Goal: Task Accomplishment & Management: Use online tool/utility

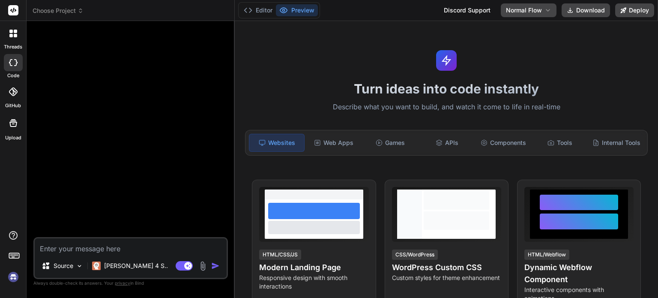
click at [17, 276] on img at bounding box center [13, 277] width 15 height 15
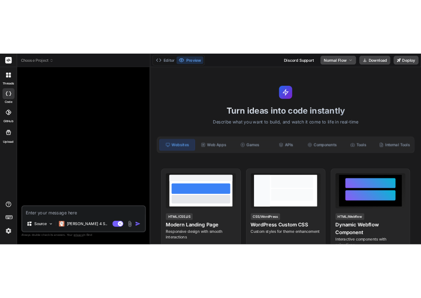
scroll to position [8, 0]
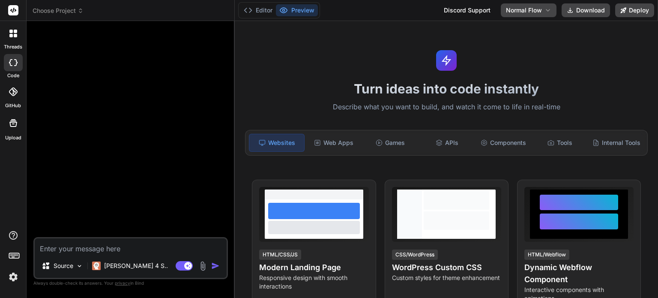
click at [17, 279] on img at bounding box center [13, 277] width 15 height 15
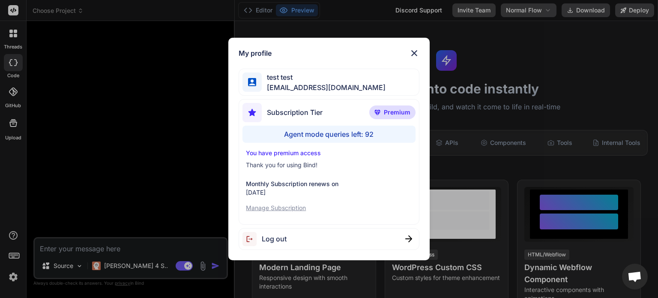
click at [413, 58] on img at bounding box center [414, 53] width 10 height 10
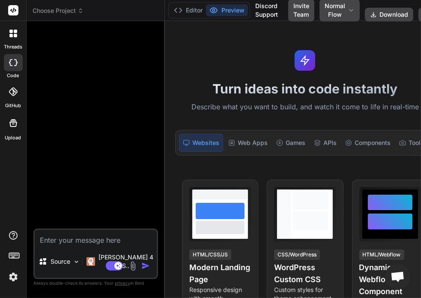
click at [85, 245] on textarea at bounding box center [96, 237] width 122 height 15
click at [22, 36] on div "threads" at bounding box center [13, 36] width 26 height 30
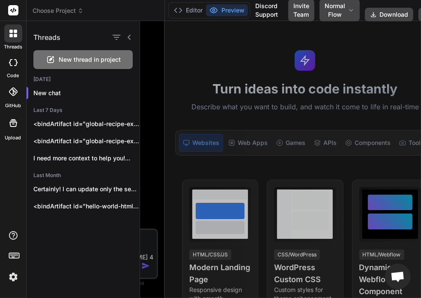
click at [81, 56] on span "New thread in project" at bounding box center [90, 59] width 62 height 9
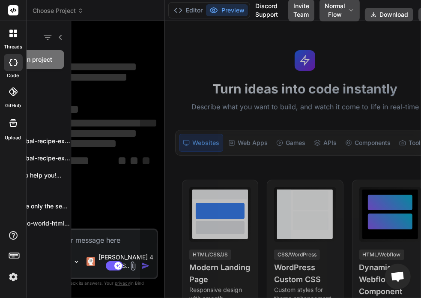
scroll to position [41, 0]
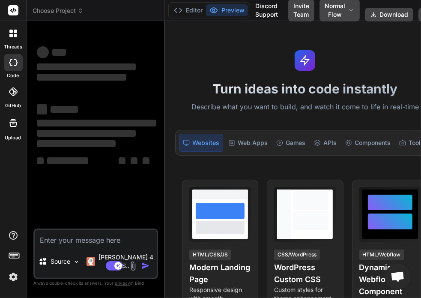
type textarea "x"
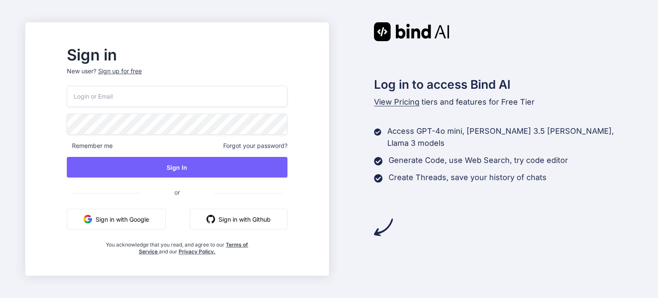
click at [125, 106] on input "email" at bounding box center [177, 96] width 221 height 21
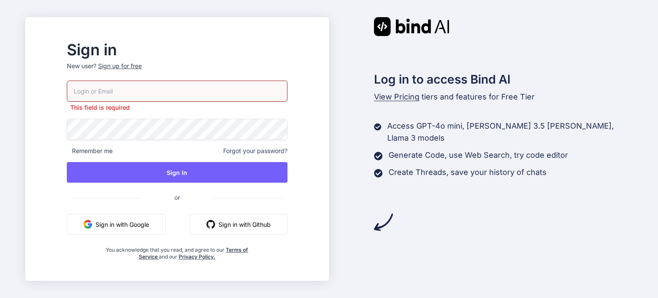
click at [210, 94] on input "email" at bounding box center [177, 91] width 221 height 21
type input "testbindtest"
click at [277, 148] on span "Forgot your password?" at bounding box center [255, 151] width 64 height 9
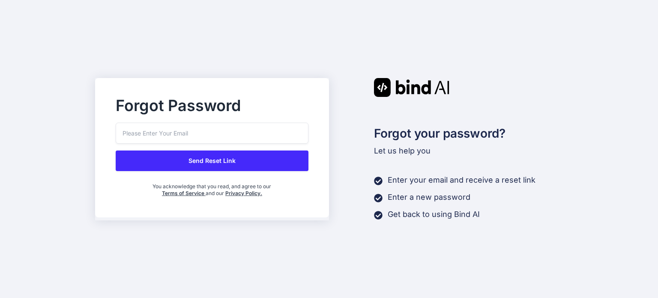
click at [207, 127] on input "email" at bounding box center [212, 133] width 193 height 21
paste input "testbindtest129"
type input "[EMAIL_ADDRESS][DOMAIN_NAME]"
click at [207, 168] on button "Send Reset Link" at bounding box center [212, 160] width 193 height 21
click at [219, 165] on button "Send Reset Link" at bounding box center [212, 160] width 193 height 21
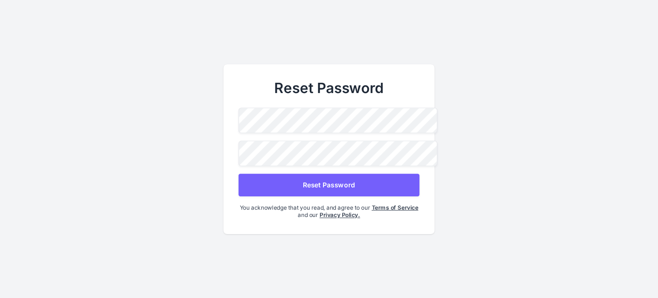
click at [293, 188] on button "Reset Password" at bounding box center [329, 185] width 181 height 23
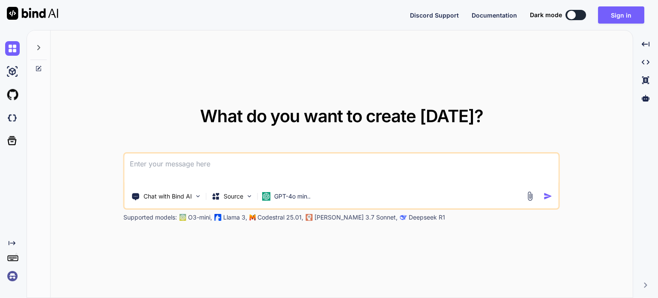
type textarea "x"
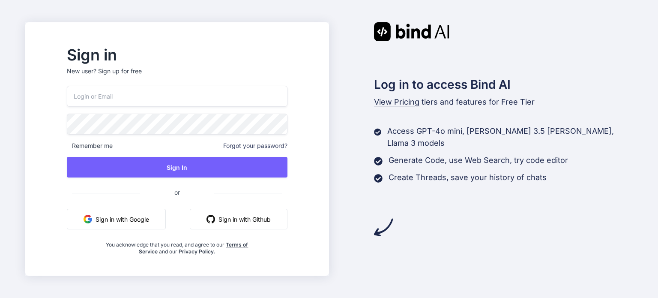
click at [258, 90] on input "email" at bounding box center [177, 96] width 221 height 21
paste input "testbindtest129"
type input "[EMAIL_ADDRESS][DOMAIN_NAME]"
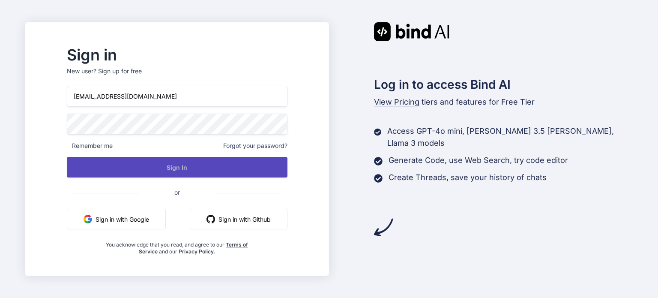
click at [127, 162] on button "Sign In" at bounding box center [177, 167] width 221 height 21
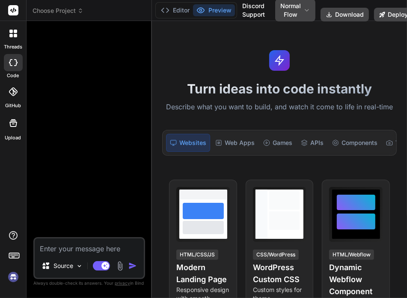
click at [15, 277] on img at bounding box center [13, 277] width 15 height 15
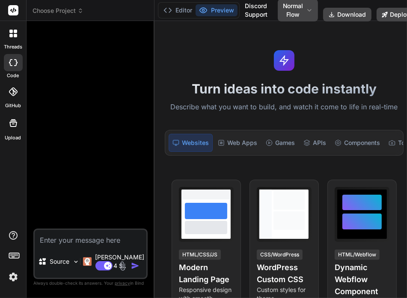
click at [10, 279] on img at bounding box center [13, 277] width 15 height 15
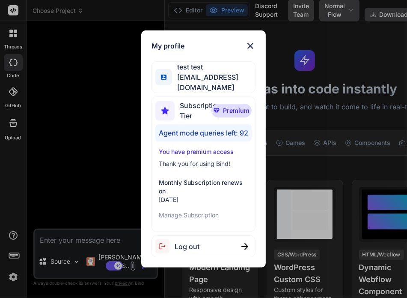
click at [250, 46] on img at bounding box center [251, 46] width 10 height 10
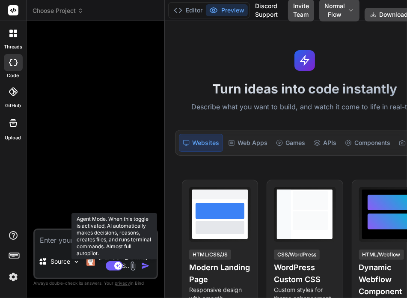
click at [116, 265] on icon at bounding box center [118, 265] width 4 height 4
type textarea "x"
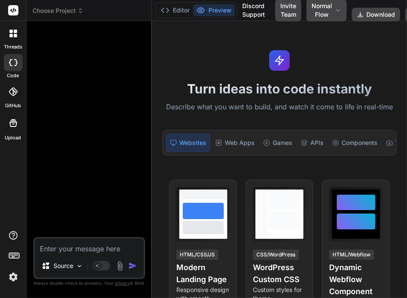
click at [64, 250] on textarea at bounding box center [89, 245] width 109 height 15
type textarea "c"
type textarea "x"
type textarea "cr"
type textarea "x"
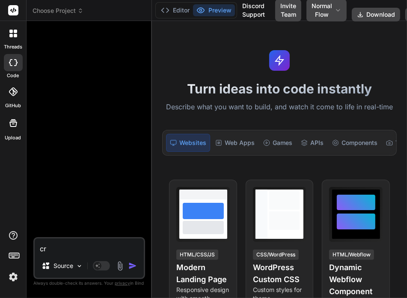
type textarea "cre"
type textarea "x"
type textarea "crea"
type textarea "x"
type textarea "creat"
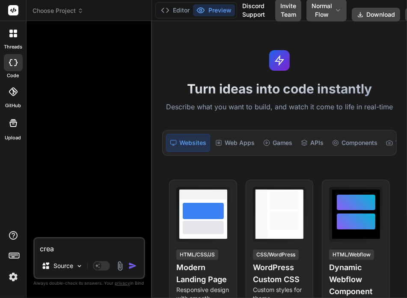
type textarea "x"
type textarea "create"
type textarea "x"
type textarea "create"
type textarea "x"
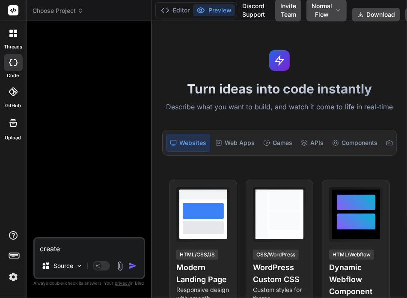
type textarea "create a"
type textarea "x"
type textarea "create a"
type textarea "x"
type textarea "create a t"
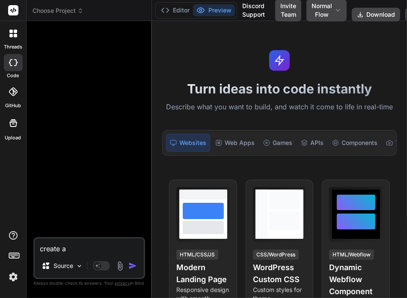
type textarea "x"
type textarea "create a to"
type textarea "x"
type textarea "create a todo"
type textarea "x"
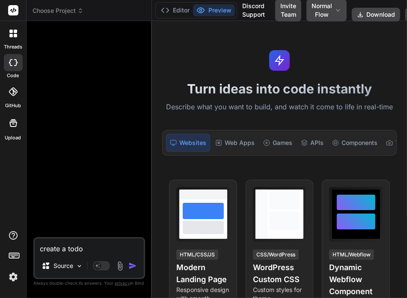
type textarea "create a todop"
type textarea "x"
type textarea "create a todop"
type textarea "x"
type textarea "create a todop"
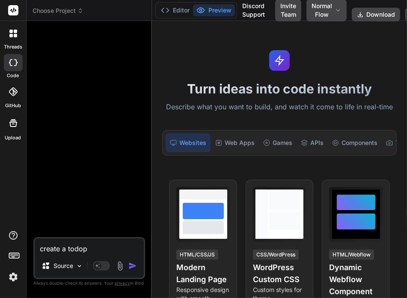
type textarea "x"
type textarea "create a todo"
type textarea "x"
type textarea "create a tod"
type textarea "x"
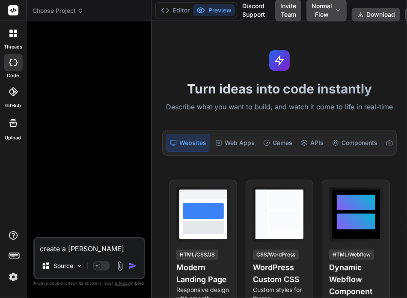
type textarea "create a todo"
type textarea "x"
type textarea "create a todo"
type textarea "x"
type textarea "create a todo a"
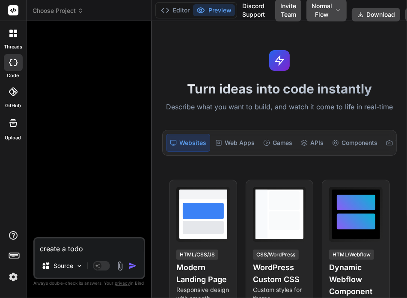
type textarea "x"
type textarea "create a todo ap"
type textarea "x"
type textarea "create a todo app"
type textarea "x"
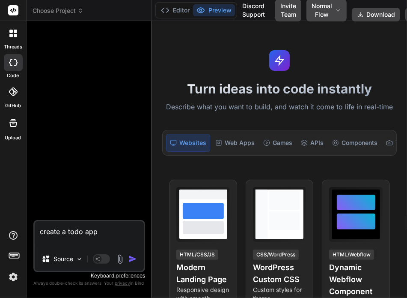
type textarea "create a todo app"
type textarea "x"
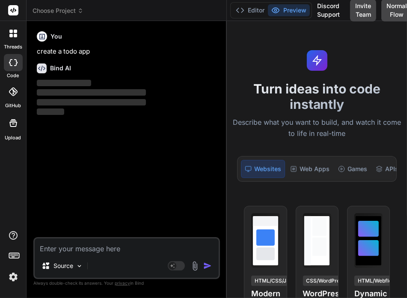
drag, startPoint x: 152, startPoint y: 50, endPoint x: 215, endPoint y: 46, distance: 63.6
click at [215, 46] on div "Bind AI Web Search Created with Pixso. Code Generator You create a todo app Bin…" at bounding box center [127, 159] width 201 height 277
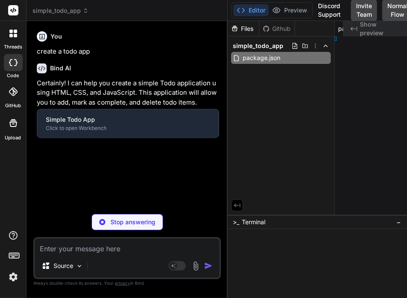
type textarea "x"
type textarea "</html>"
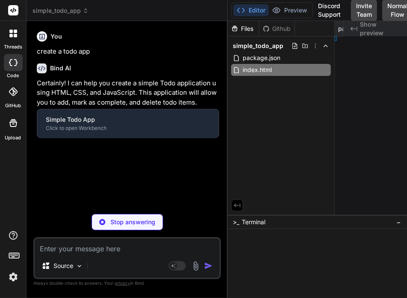
type textarea "x"
type textarea "src="script.js"></script> </body> </html>"
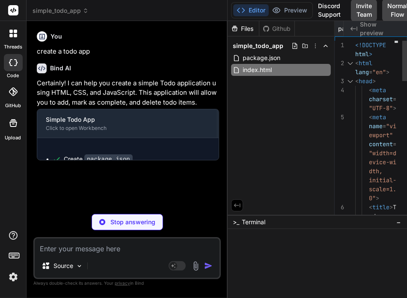
scroll to position [0, 102]
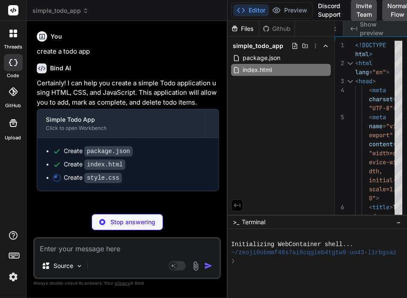
type textarea "x"
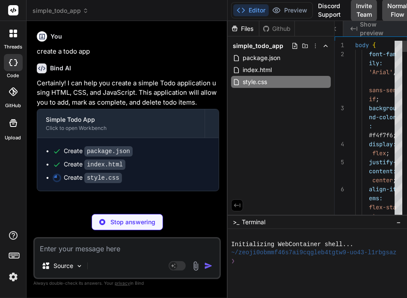
type textarea "x"
type textarea "}"
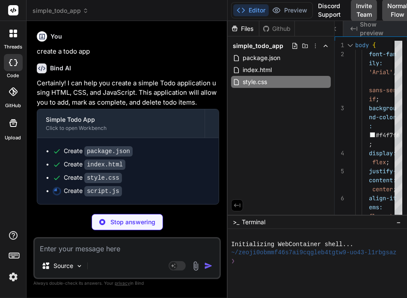
type textarea "x"
type textarea "addTodo(); } }); });"
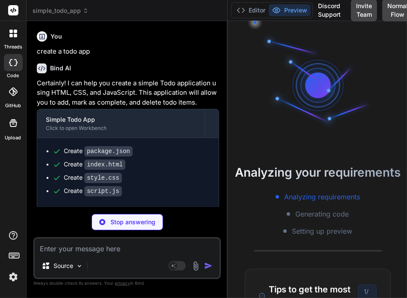
scroll to position [16, 0]
type textarea "x"
type textarea "});"
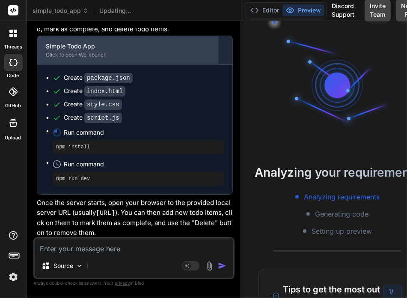
scroll to position [0, 193]
type textarea "addTodo(); } }); });"
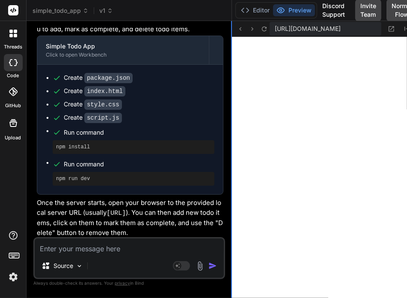
scroll to position [452, 0]
type textarea "x"
type textarea "});"
type textarea "x"
type textarea "addTodo(); } }); });"
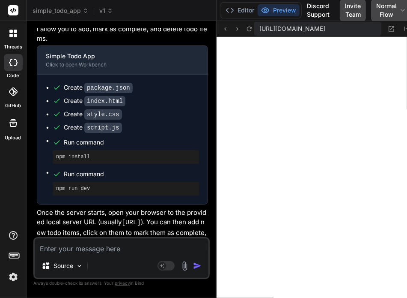
type textarea "x"
type textarea "}); });"
drag, startPoint x: 231, startPoint y: 102, endPoint x: 195, endPoint y: 100, distance: 36.5
click at [195, 100] on div "Bind AI Web Search Created with Pixso. Code Generator You create a todo app Bin…" at bounding box center [122, 159] width 190 height 277
type textarea "x"
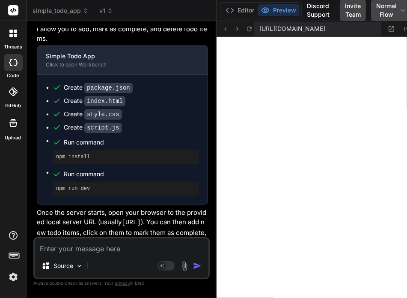
type textarea "key === 'Enter') { addTodo(); } }); });"
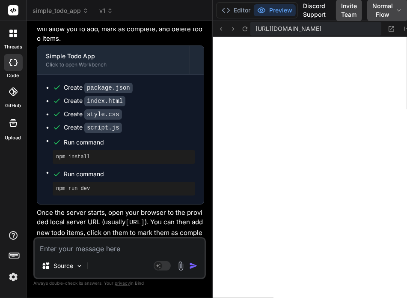
click at [117, 248] on textarea at bounding box center [120, 245] width 170 height 15
type textarea "o"
type textarea "x"
type textarea "ok"
type textarea "x"
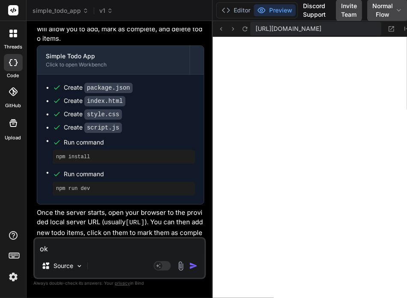
type textarea "ok"
type textarea "x"
type textarea "ok"
type textarea "x"
type textarea "o"
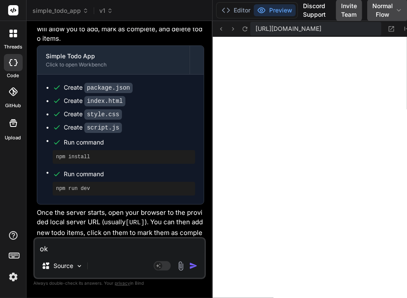
type textarea "x"
type textarea "a"
type textarea "x"
type textarea "ad"
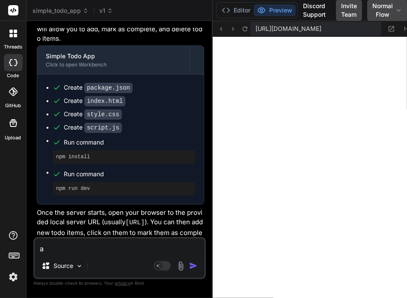
type textarea "x"
type textarea "add"
type textarea "x"
type textarea "add"
type textarea "x"
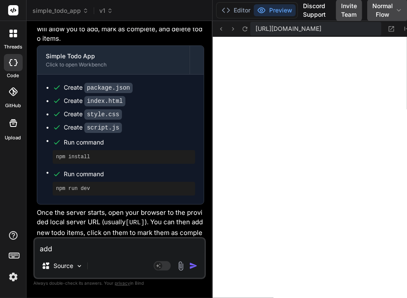
type textarea "add d"
type textarea "x"
type textarea "add da"
type textarea "x"
type textarea "add dar"
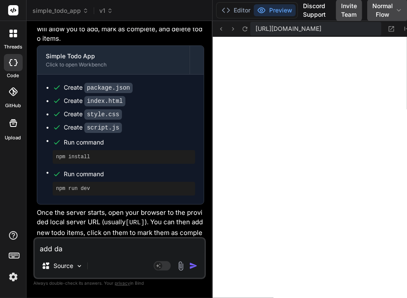
type textarea "x"
type textarea "add dark"
type textarea "x"
type textarea "add dark"
type textarea "x"
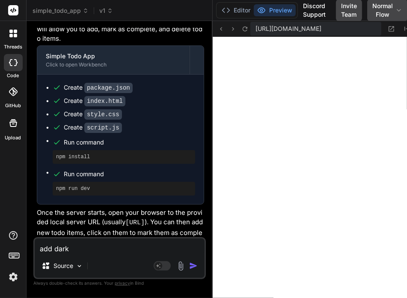
type textarea "add dark m"
type textarea "x"
type textarea "add dark mo"
type textarea "x"
type textarea "add dark mod"
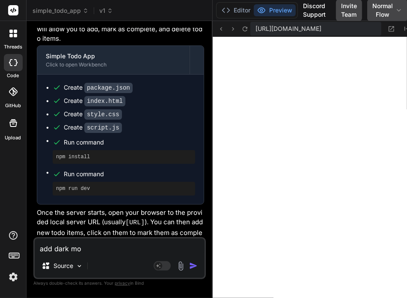
type textarea "x"
type textarea "add dark mode"
type textarea "x"
type textarea "add dark mode"
type textarea "x"
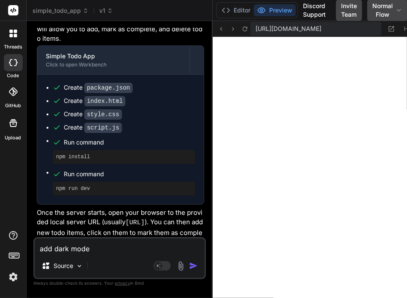
type textarea "add dark mode a"
type textarea "x"
type textarea "add dark mode al"
type textarea "x"
type textarea "add dark mode als"
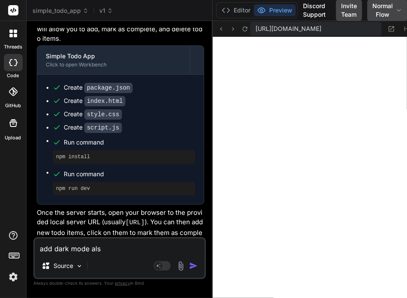
type textarea "x"
type textarea "add dark mode also"
type textarea "x"
type textarea "add dark mode also"
type textarea "x"
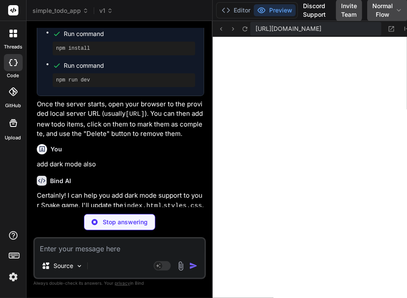
scroll to position [182, 0]
type textarea "x"
type textarea "{ "http-server": "^14.1.1" } }"
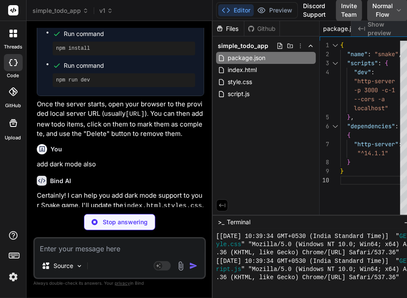
type textarea "x"
type textarea "<script src="script.js"></script> </body> </html>"
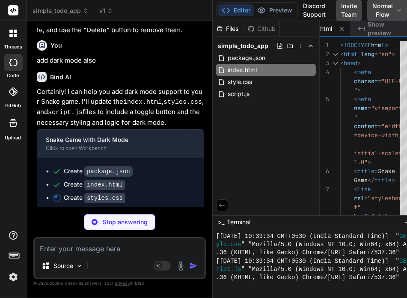
scroll to position [295, 0]
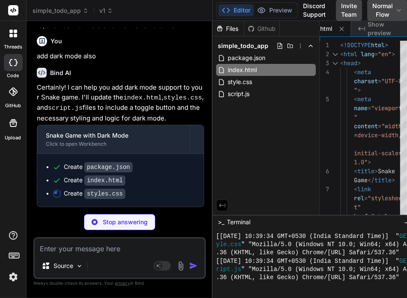
type textarea "x"
type textarea "}"
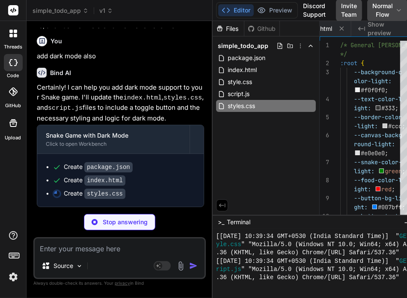
scroll to position [0, 234]
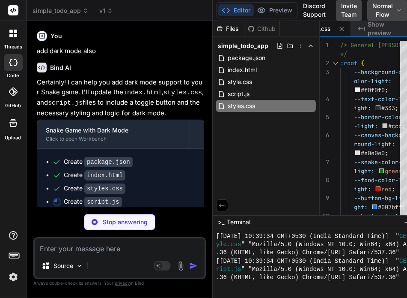
type textarea "x"
type textarea "('keydown', changeDirection); // Start the game initially startGame();"
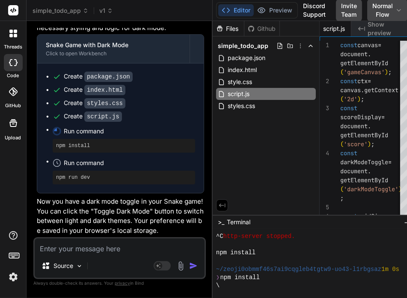
scroll to position [567, 0]
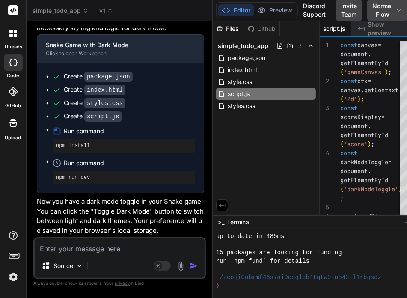
type textarea "x"
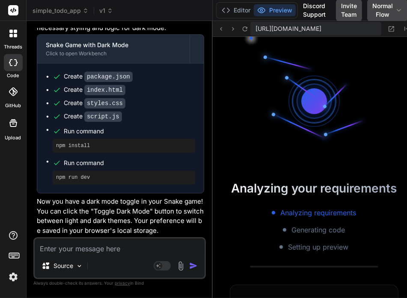
scroll to position [1045, 0]
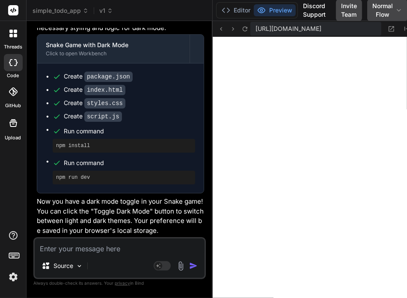
click at [15, 29] on div at bounding box center [13, 33] width 18 height 18
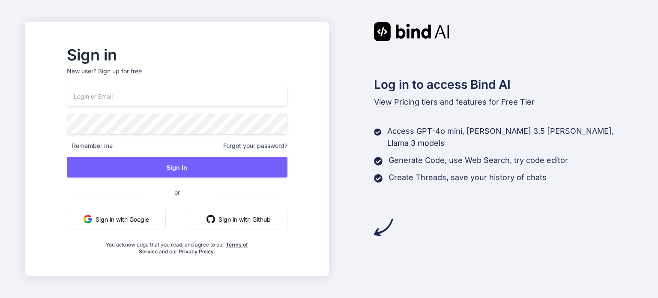
click at [213, 87] on input "email" at bounding box center [177, 96] width 221 height 21
paste input "testbindtest129"
type input "[EMAIL_ADDRESS][DOMAIN_NAME]"
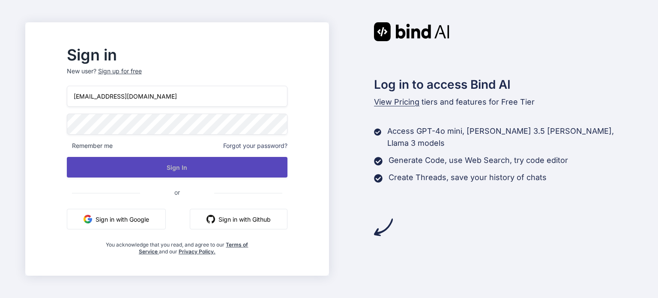
click at [206, 167] on button "Sign In" at bounding box center [177, 167] width 221 height 21
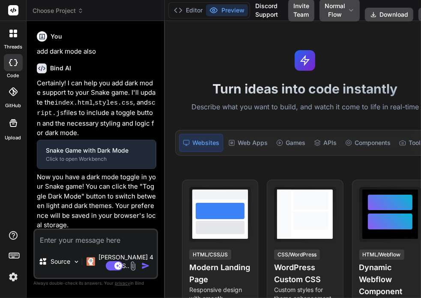
type textarea "x"
